Goal: Check status: Check status

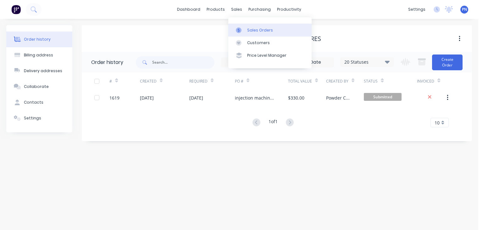
click at [246, 27] on link "Sales Orders" at bounding box center [269, 30] width 83 height 13
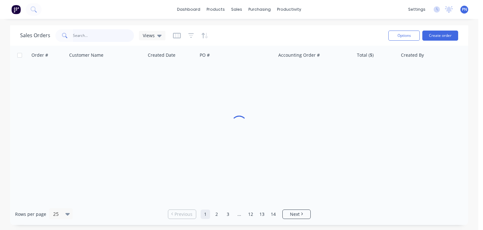
click at [114, 34] on input "text" at bounding box center [103, 35] width 61 height 13
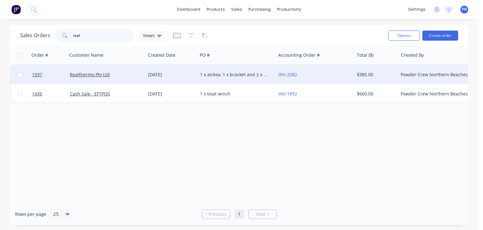
type input "real"
click at [131, 73] on div "Realthermo Pty Ltd" at bounding box center [105, 74] width 70 height 6
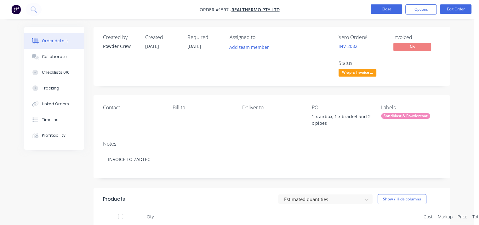
click at [389, 12] on button "Close" at bounding box center [385, 8] width 31 height 9
